Goal: Information Seeking & Learning: Learn about a topic

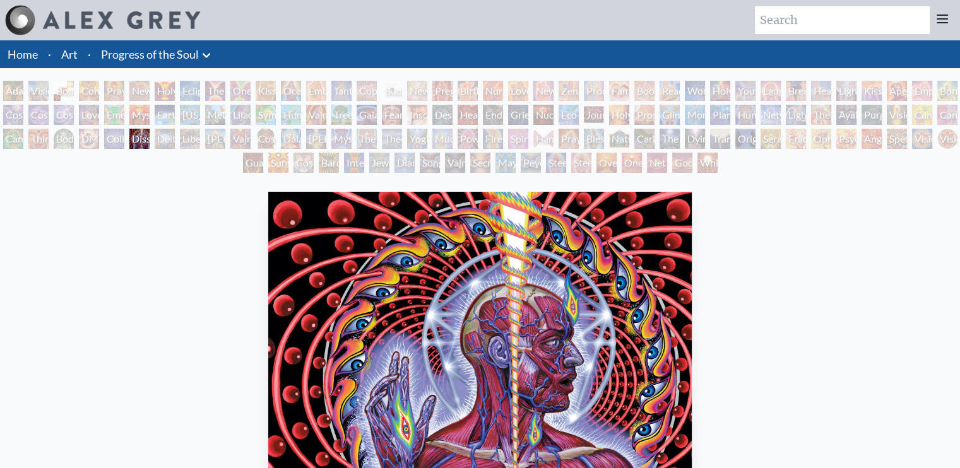
click at [124, 58] on link "Progress of the Soul" at bounding box center [150, 54] width 98 height 18
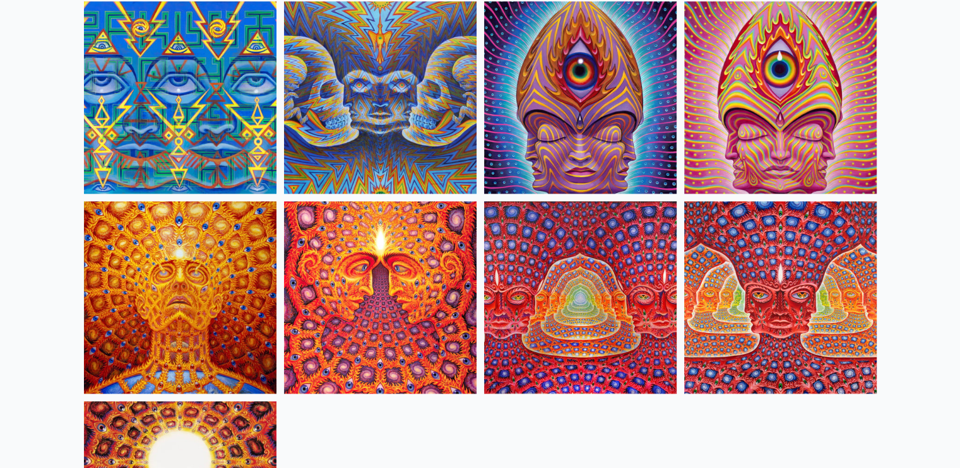
scroll to position [6278, 0]
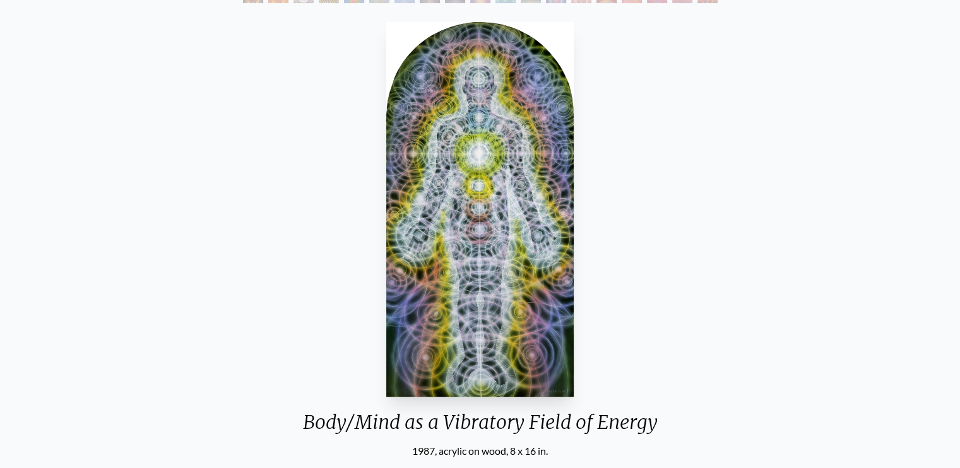
scroll to position [199, 0]
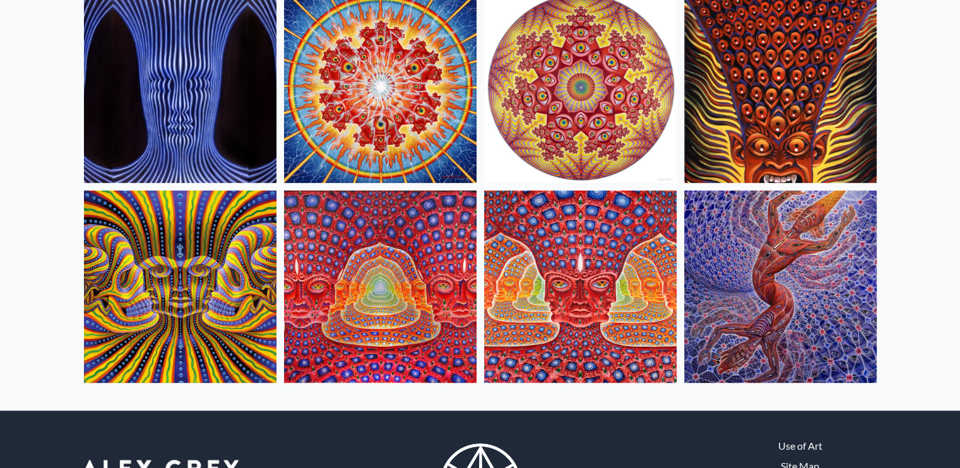
scroll to position [551, 0]
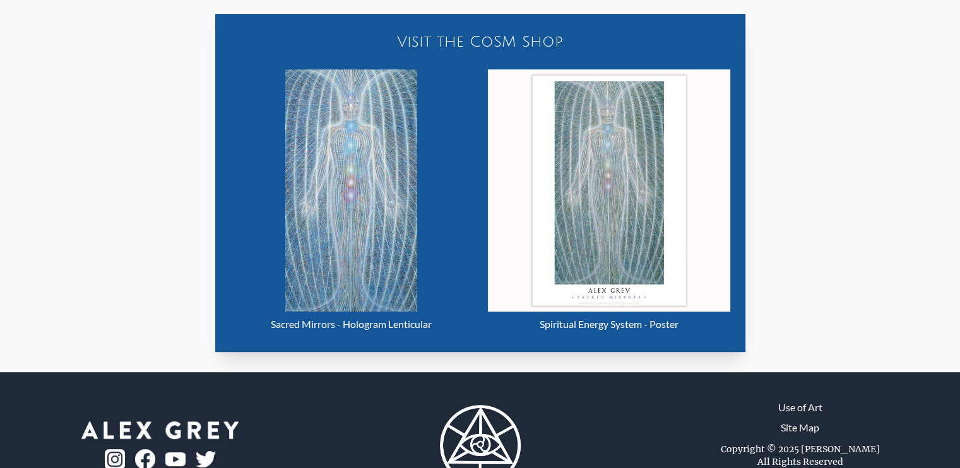
scroll to position [594, 0]
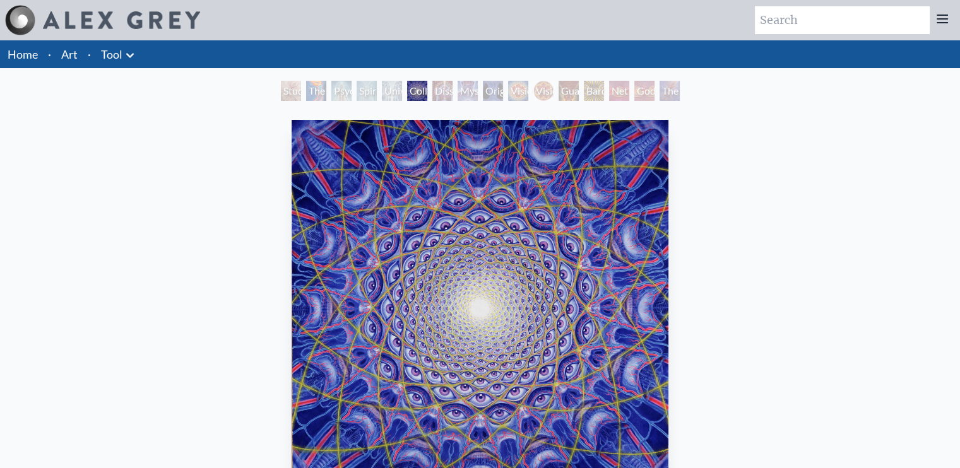
drag, startPoint x: 220, startPoint y: 255, endPoint x: 220, endPoint y: 270, distance: 14.5
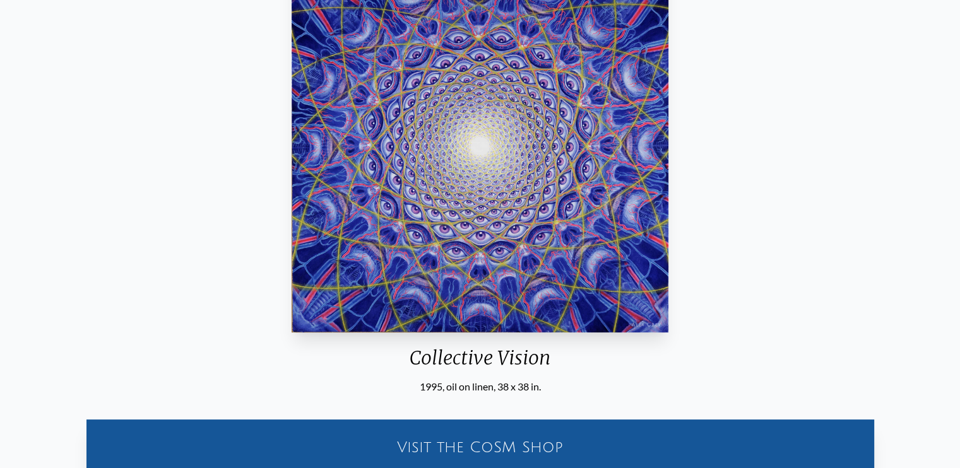
scroll to position [89, 0]
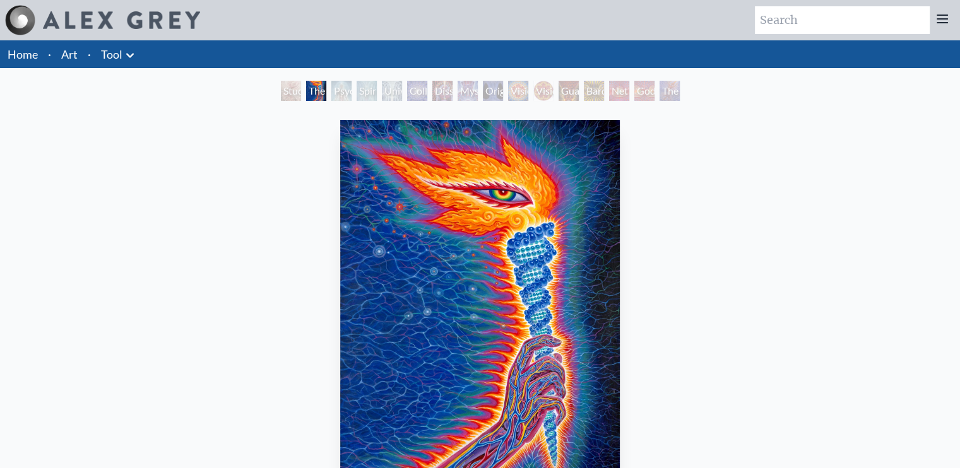
drag, startPoint x: 126, startPoint y: 196, endPoint x: 138, endPoint y: 302, distance: 107.4
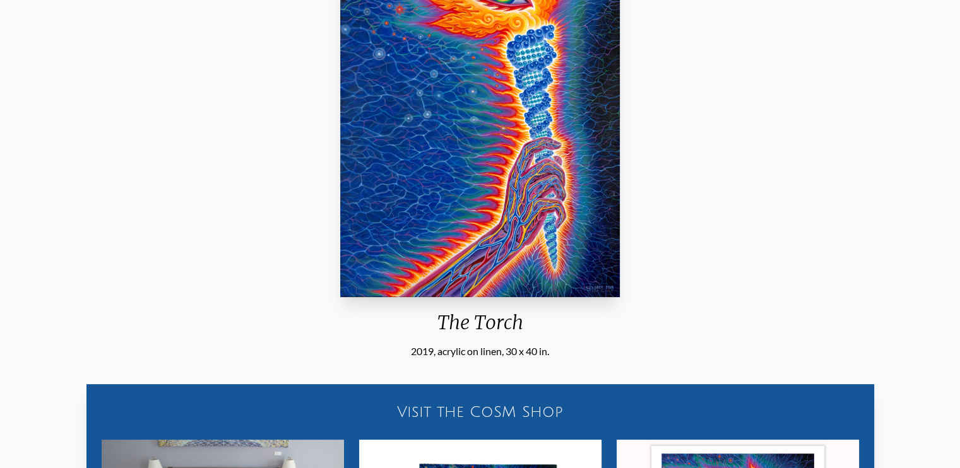
scroll to position [249, 0]
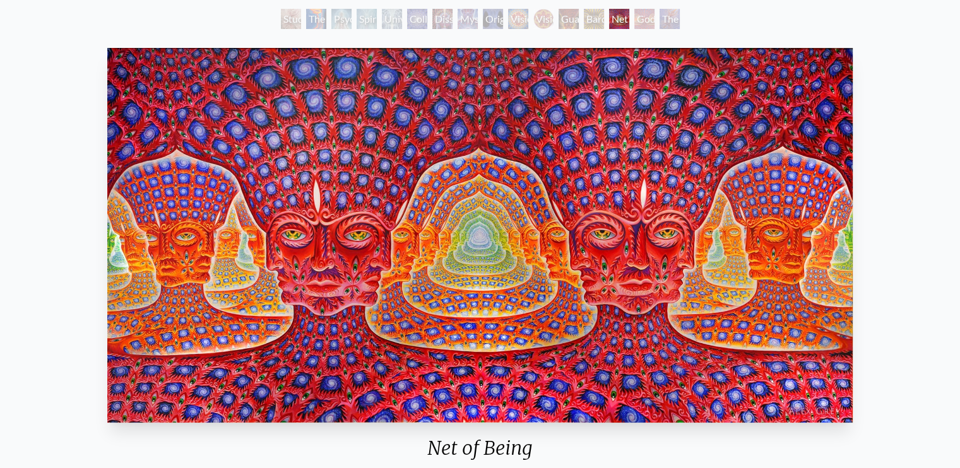
scroll to position [68, 0]
